Goal: Transaction & Acquisition: Download file/media

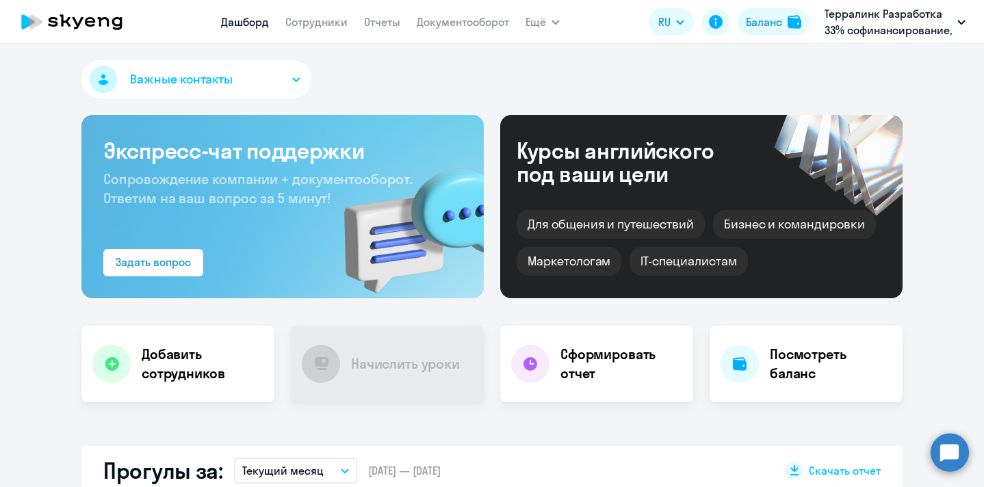
click at [884, 16] on p "Терралинк Разработка 33% софинансирование, ТЕРРАЛИНК, ООО" at bounding box center [887, 21] width 127 height 33
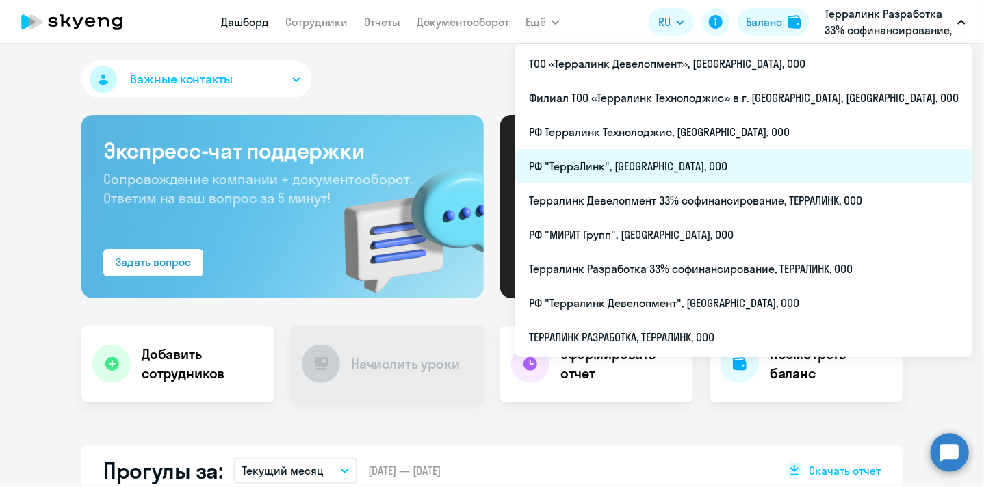
click at [662, 166] on li "РФ "ТерраЛинк", [GEOGRAPHIC_DATA], ООО" at bounding box center [743, 166] width 457 height 34
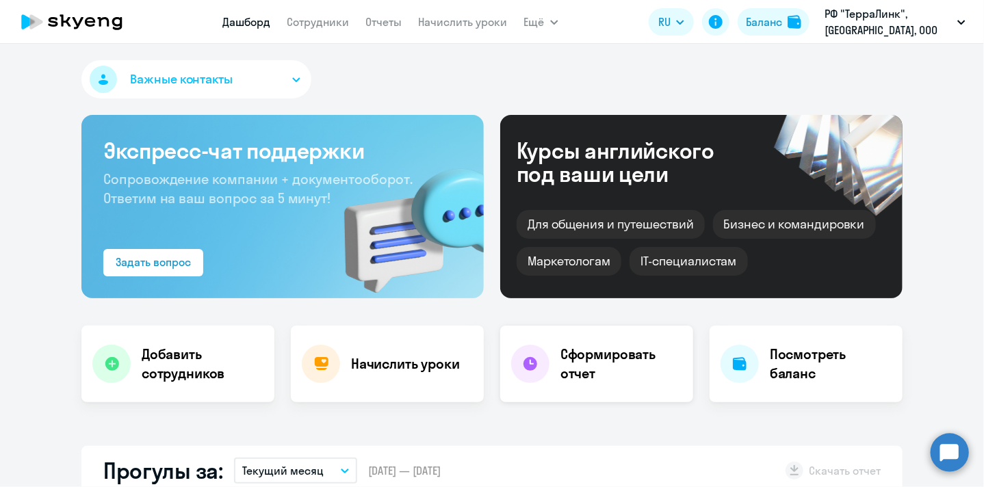
click at [525, 367] on circle at bounding box center [530, 364] width 14 height 14
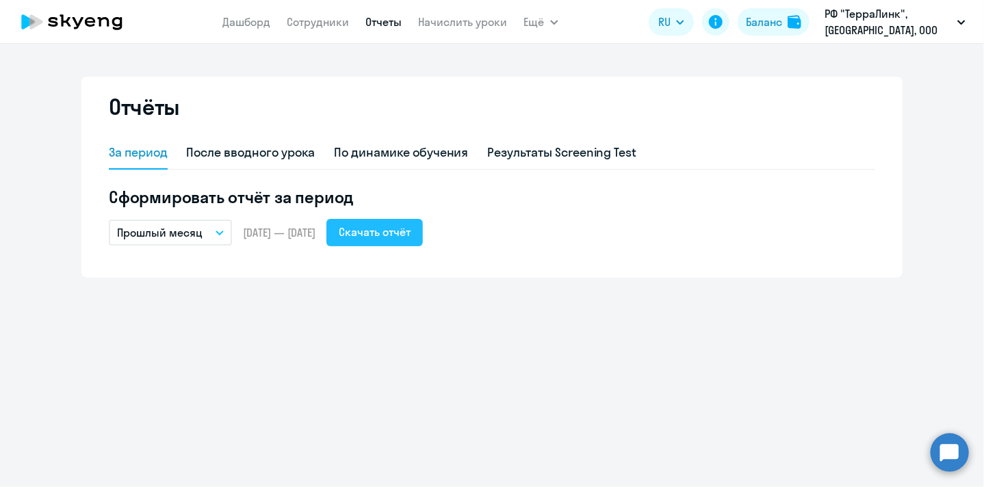
click at [410, 234] on div "Скачать отчёт" at bounding box center [375, 232] width 72 height 16
